Goal: Obtain resource: Obtain resource

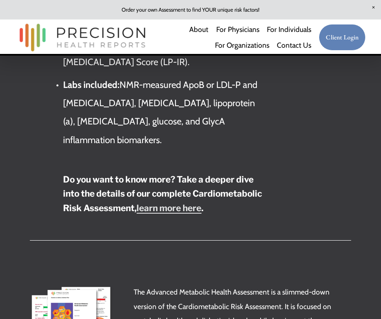
scroll to position [2107, 0]
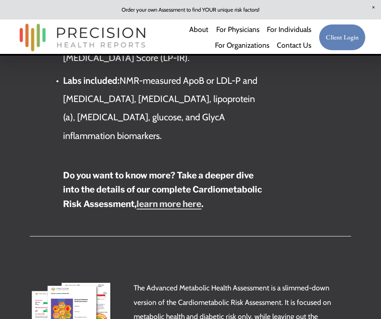
click at [201, 199] on strong "learn more here" at bounding box center [168, 204] width 65 height 10
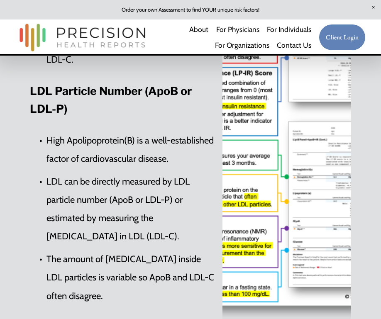
scroll to position [294, 0]
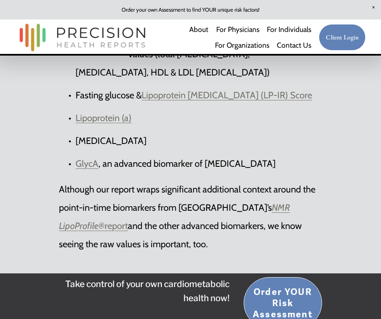
scroll to position [2779, 0]
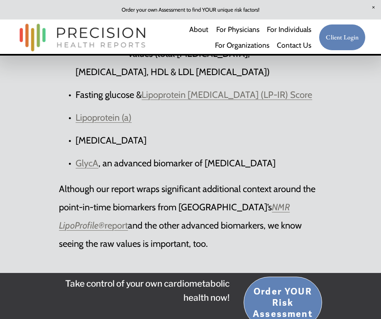
click at [270, 201] on em "NMR LipoProfile®" at bounding box center [174, 215] width 231 height 29
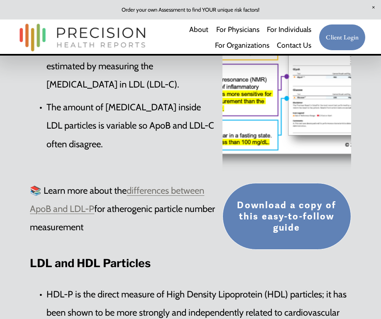
scroll to position [561, 0]
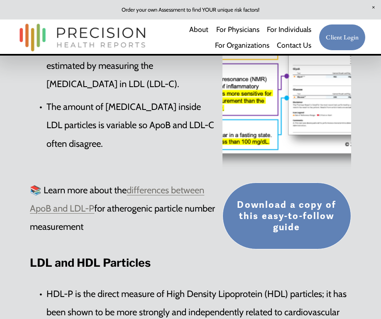
click at [283, 196] on link "Download a copy of this easy-to-follow guide" at bounding box center [286, 215] width 129 height 67
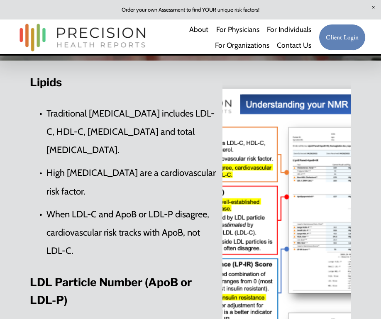
scroll to position [158, 0]
